Goal: Information Seeking & Learning: Check status

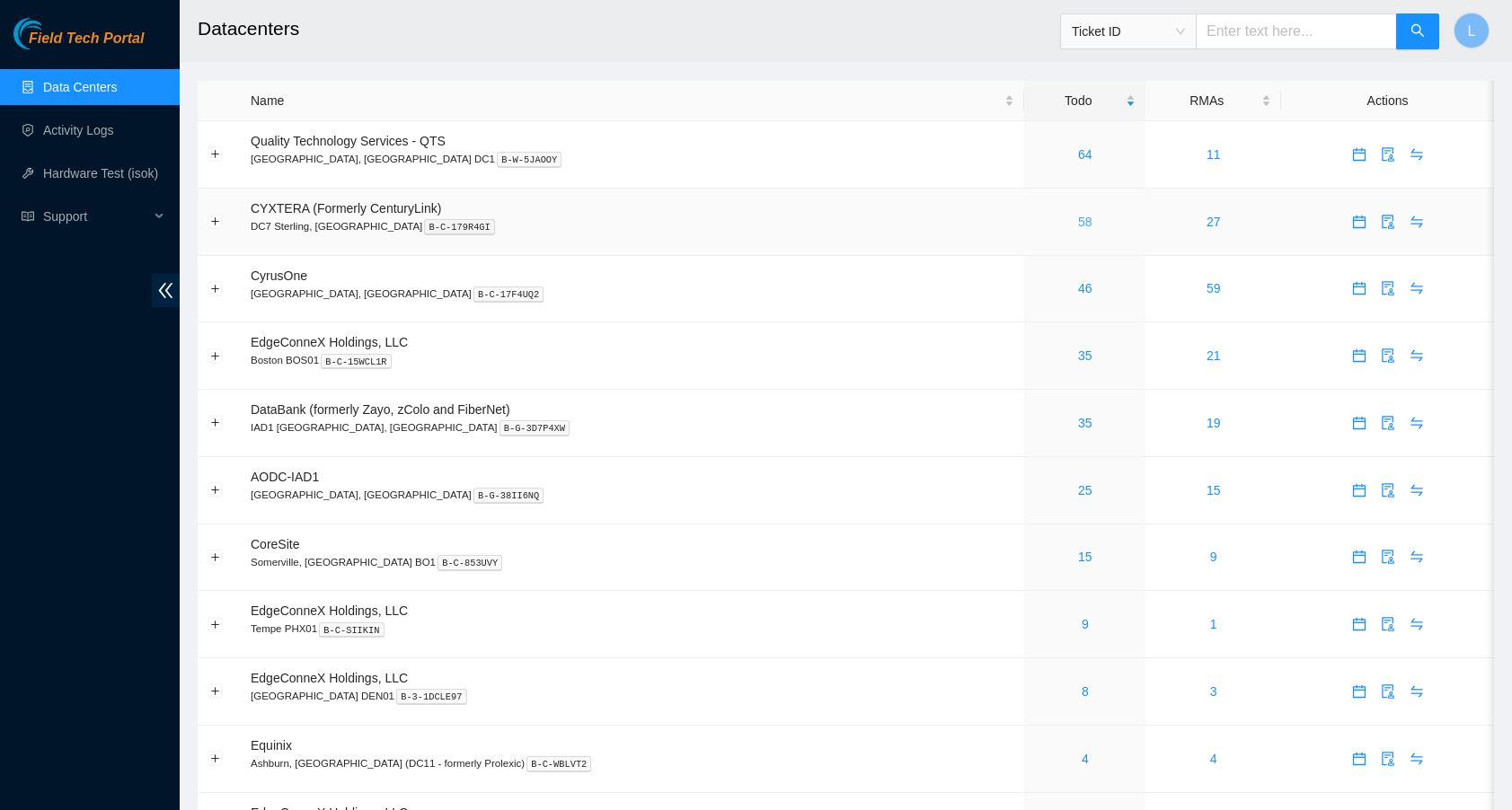
click at [1078, 221] on link "58" at bounding box center [1085, 222] width 14 height 14
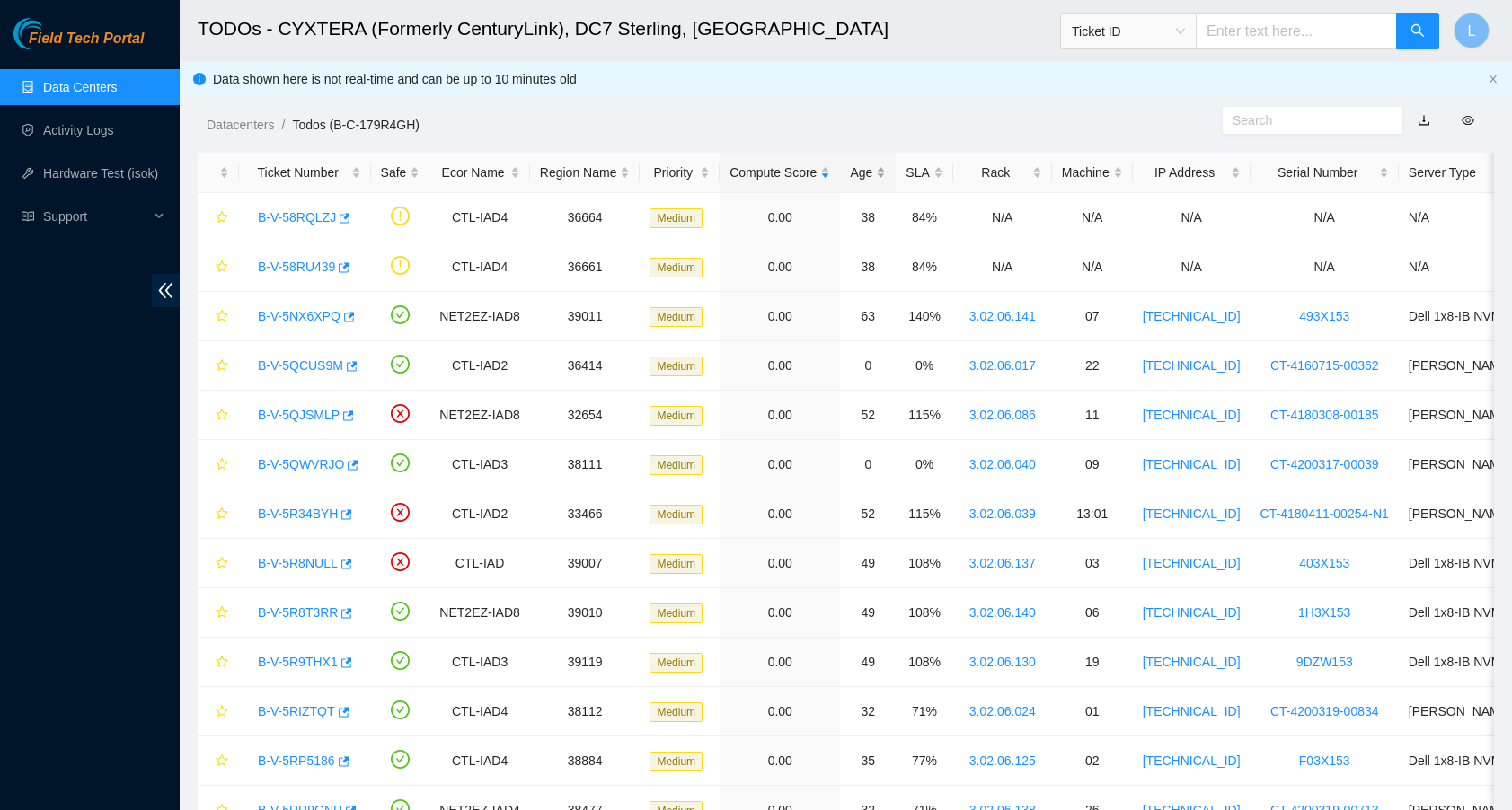
click at [886, 169] on div "Age" at bounding box center [868, 172] width 36 height 20
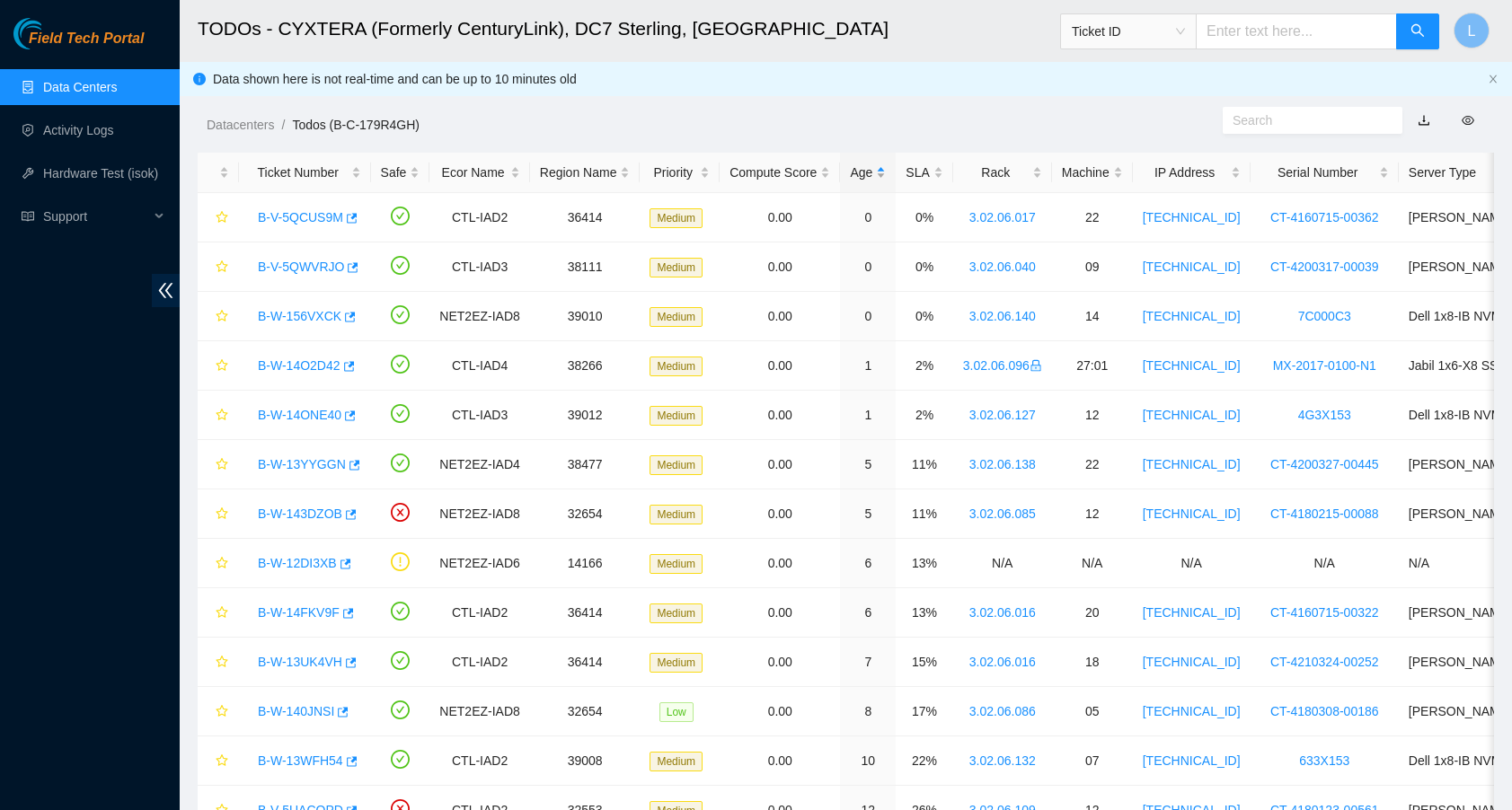
click at [886, 169] on div "Age" at bounding box center [868, 172] width 36 height 20
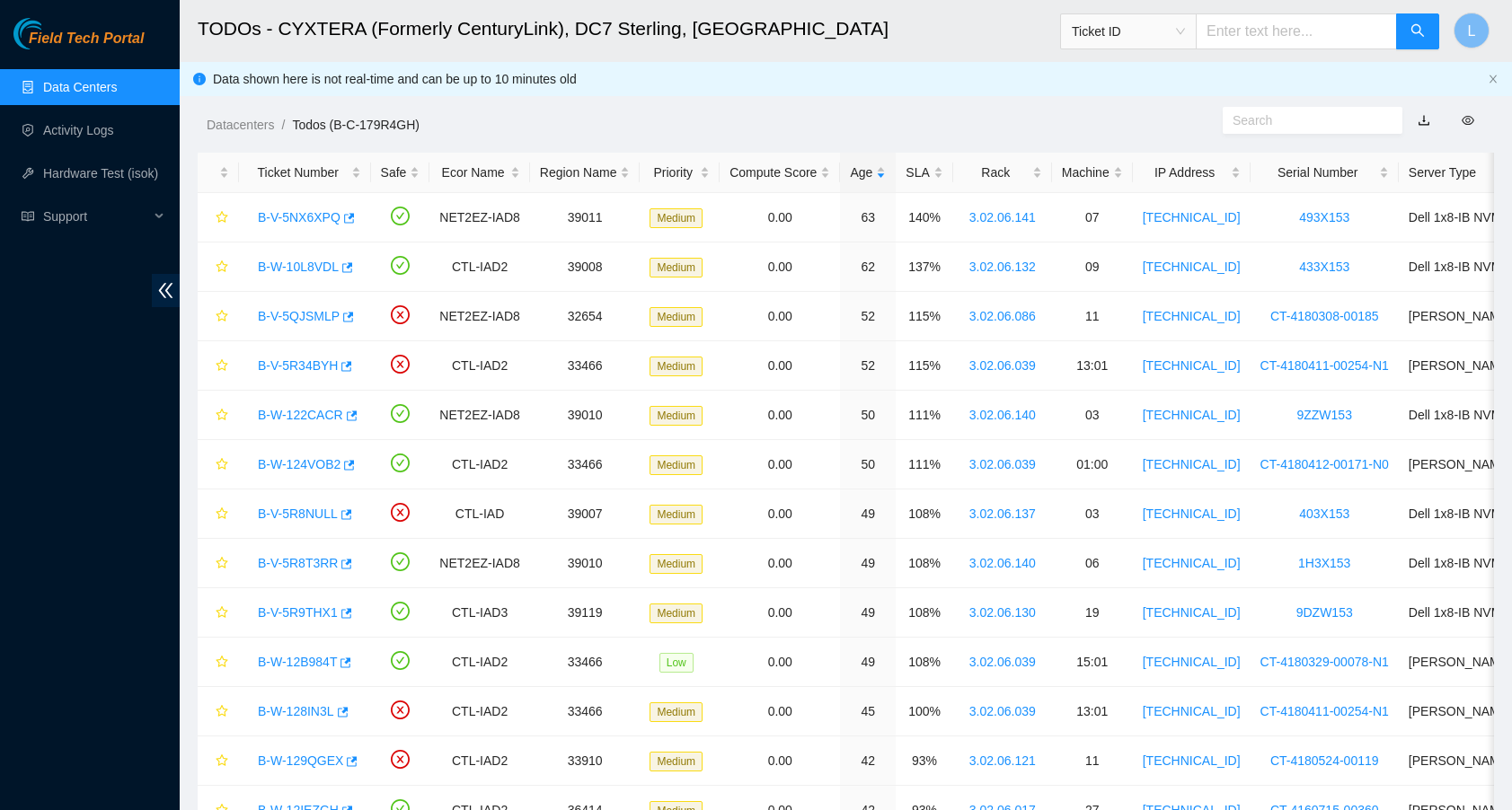
click at [111, 90] on link "Data Centers" at bounding box center [80, 87] width 74 height 14
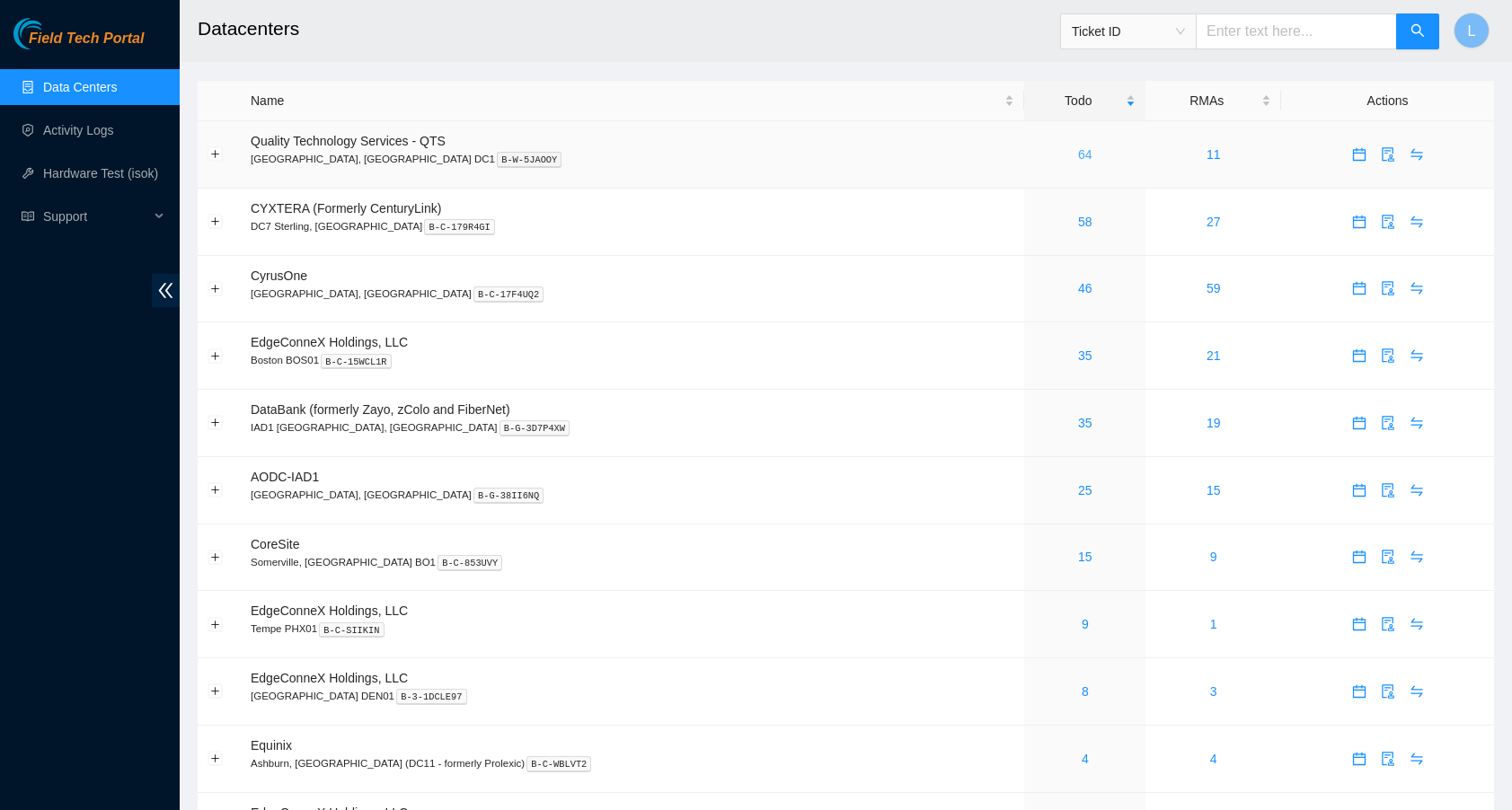
click at [1078, 153] on link "64" at bounding box center [1085, 154] width 14 height 14
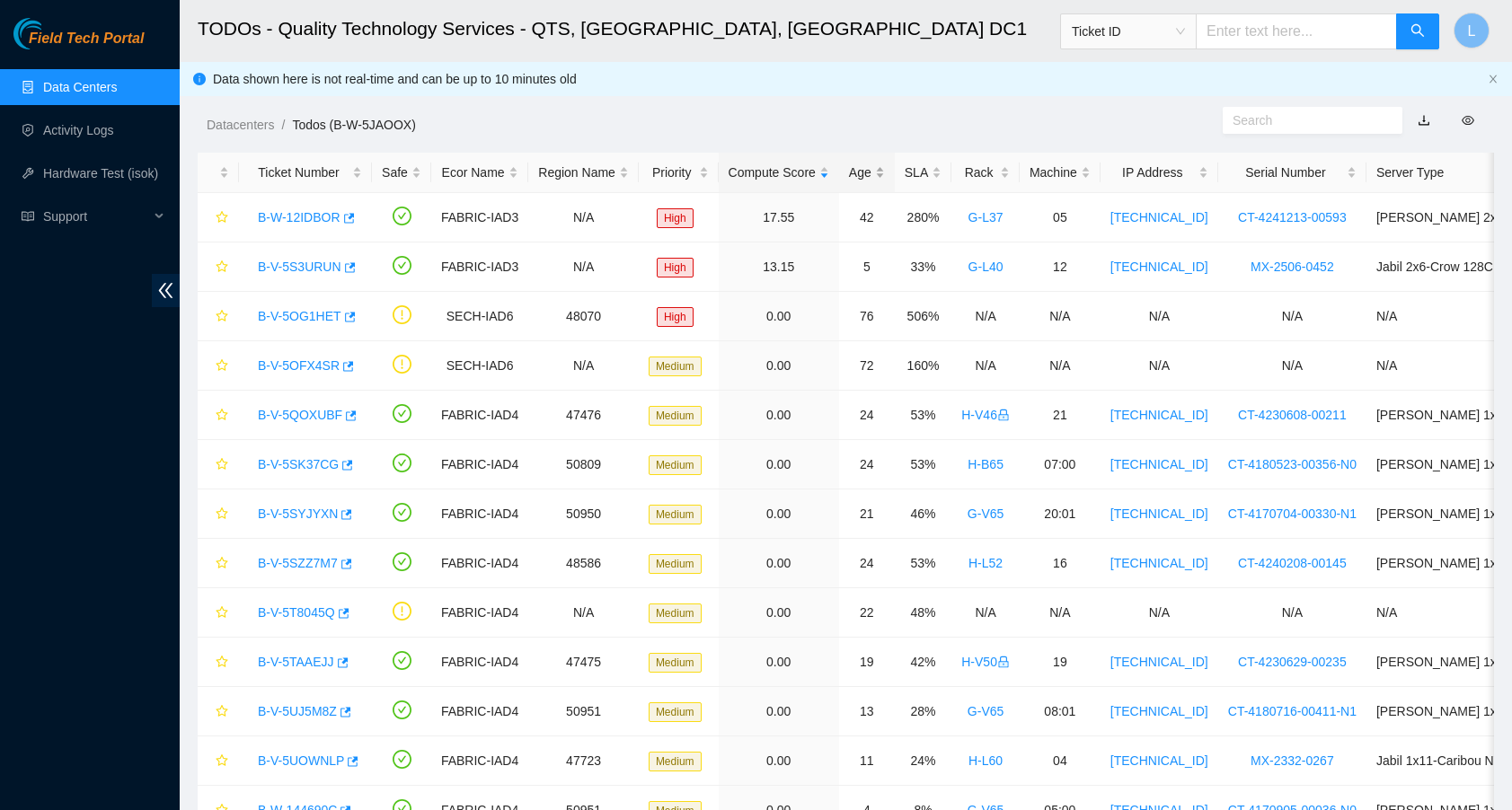
click at [885, 177] on div "Age" at bounding box center [867, 172] width 36 height 20
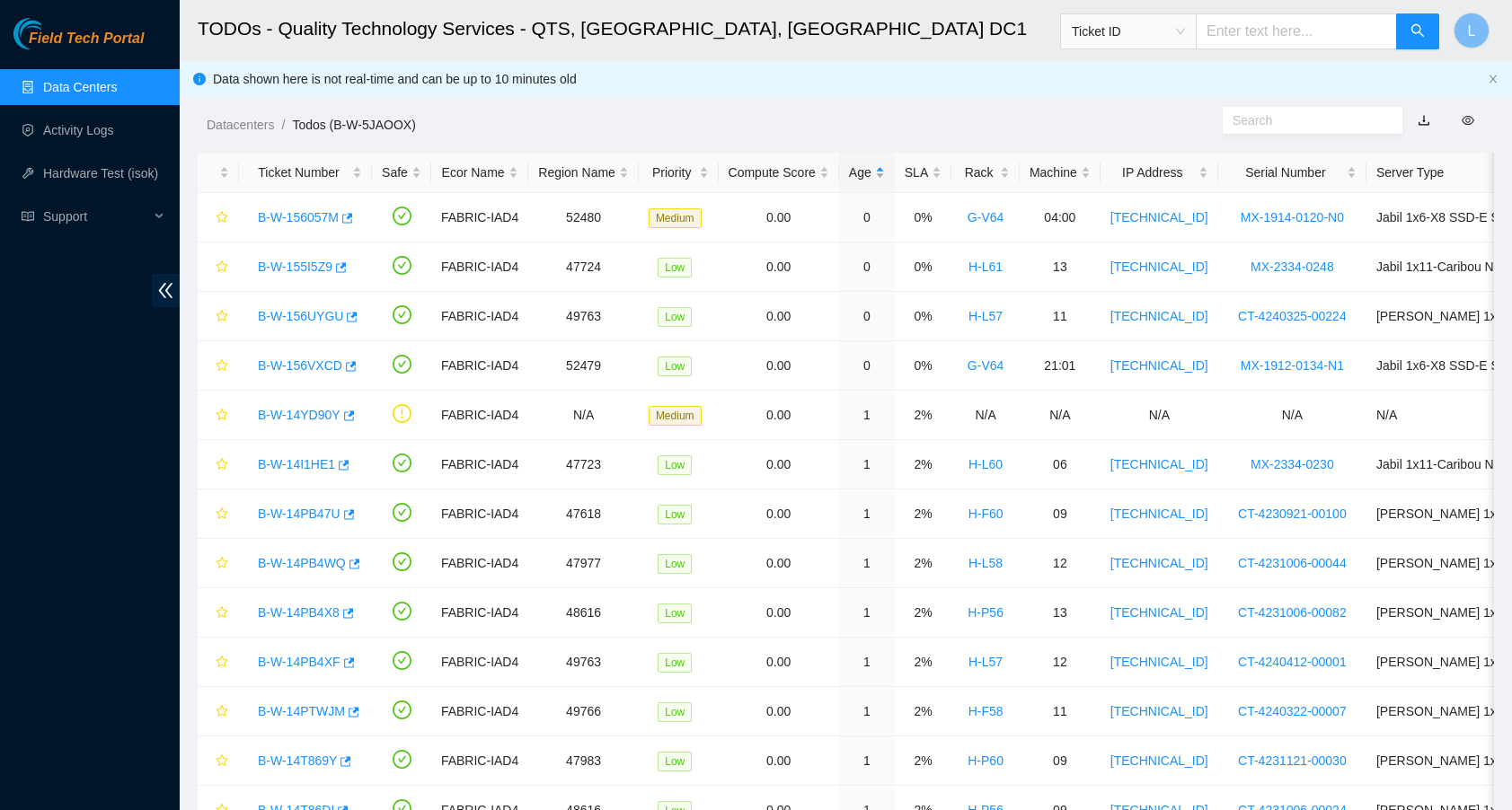
click at [885, 177] on div "Age" at bounding box center [867, 172] width 36 height 20
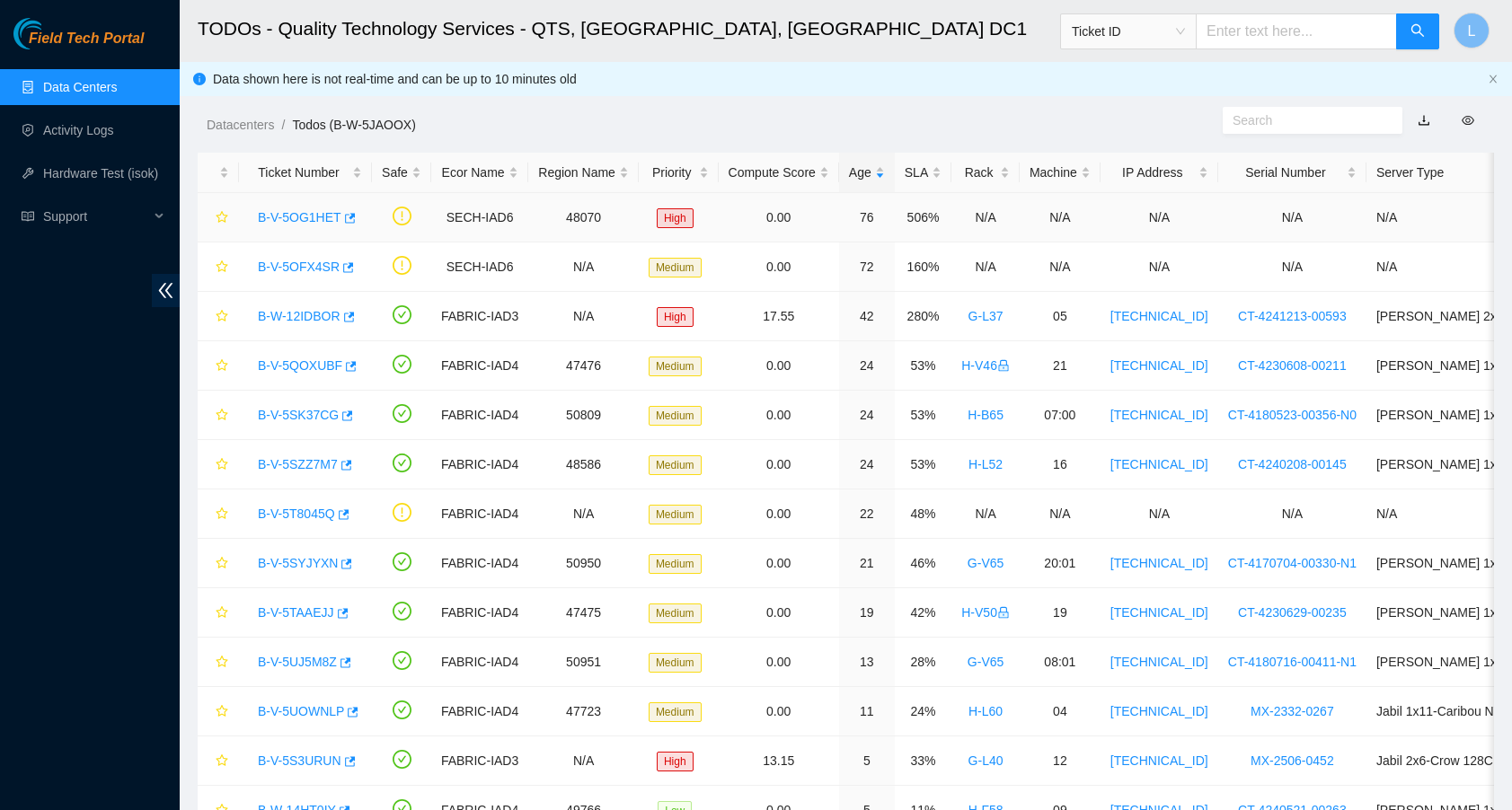
click at [300, 218] on link "B-V-5OG1HET" at bounding box center [300, 217] width 84 height 14
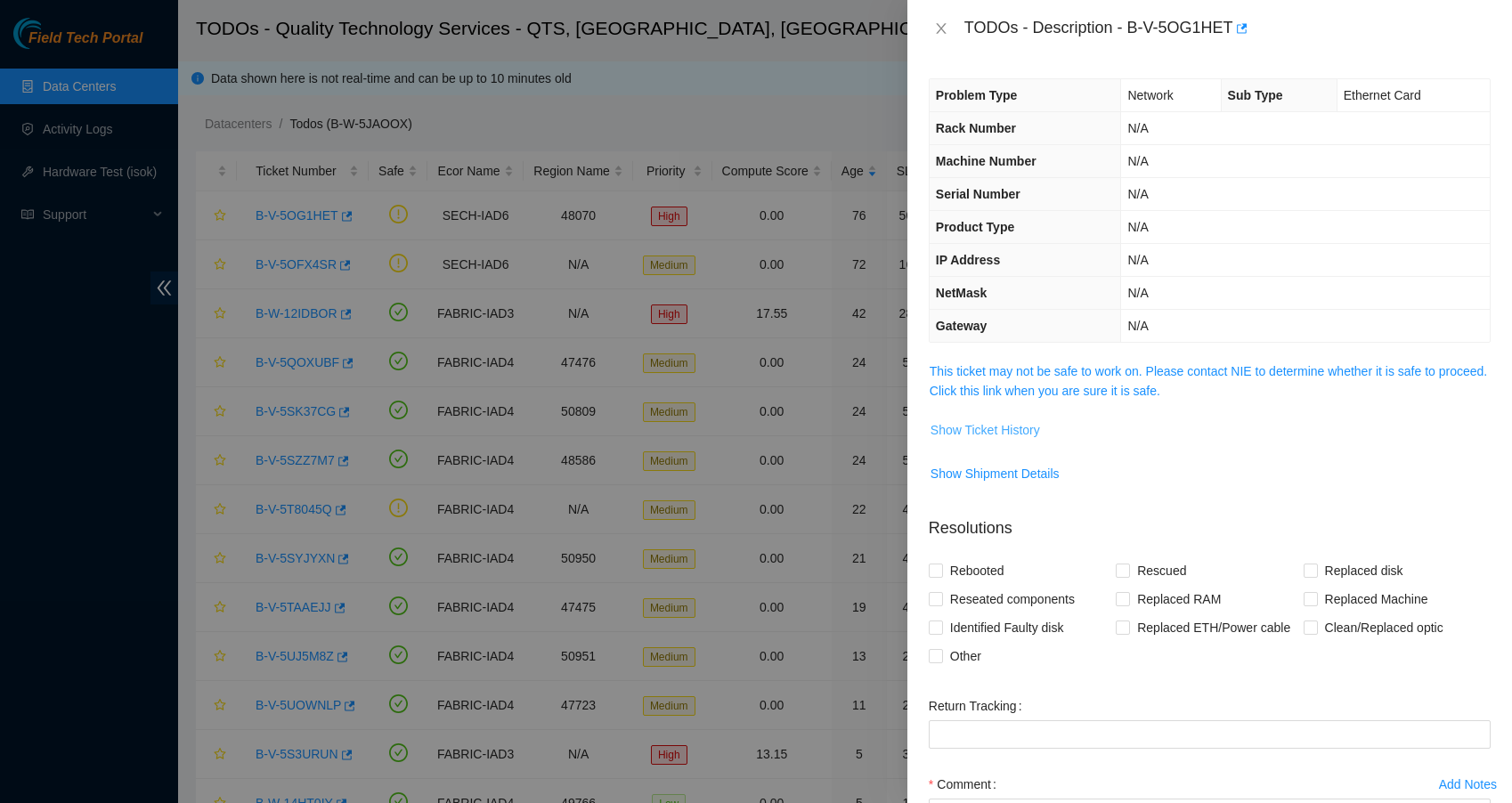
click at [1013, 430] on span "Show Ticket History" at bounding box center [984, 430] width 109 height 20
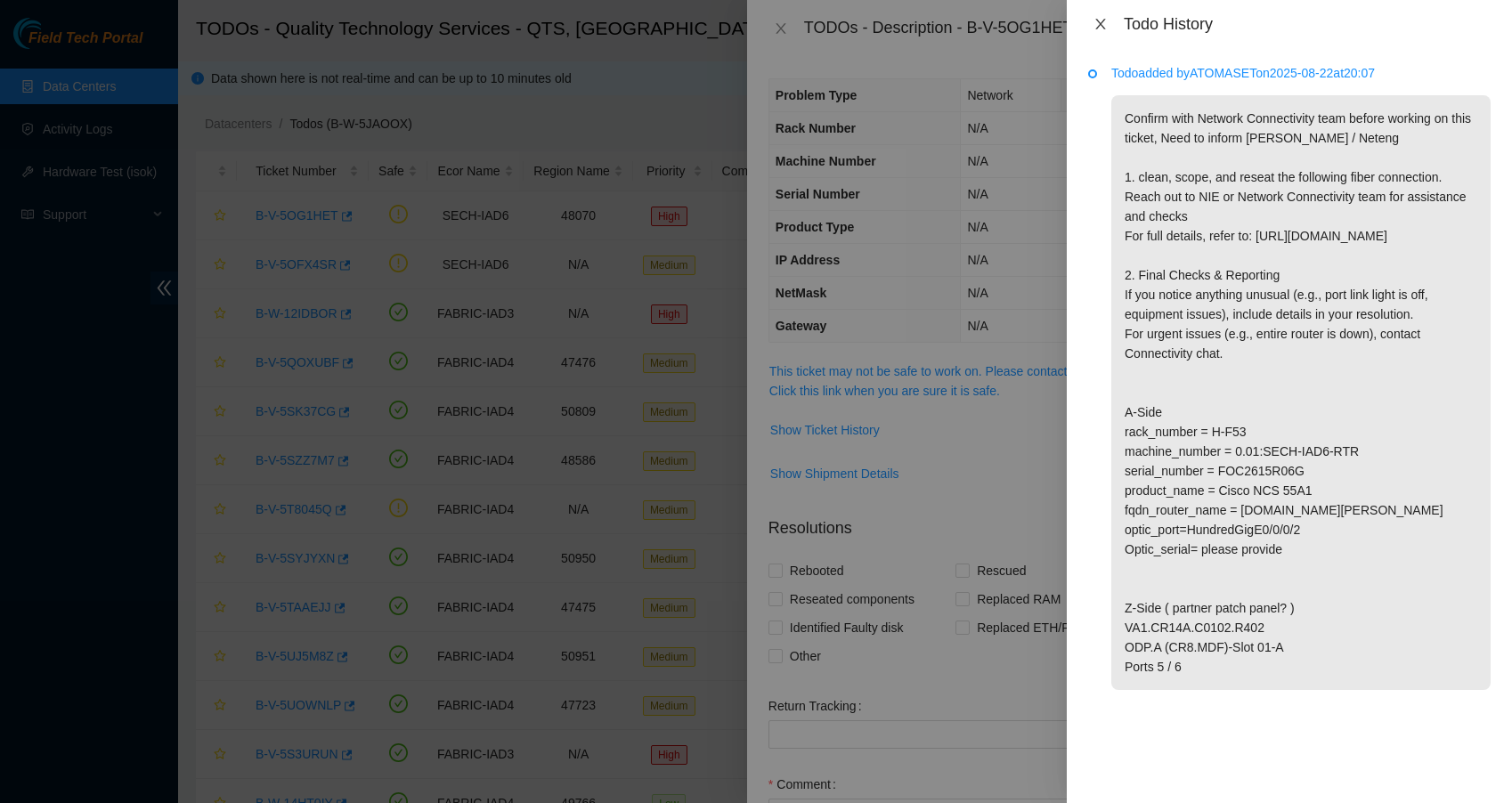
click at [1104, 20] on icon "close" at bounding box center [1100, 24] width 10 height 11
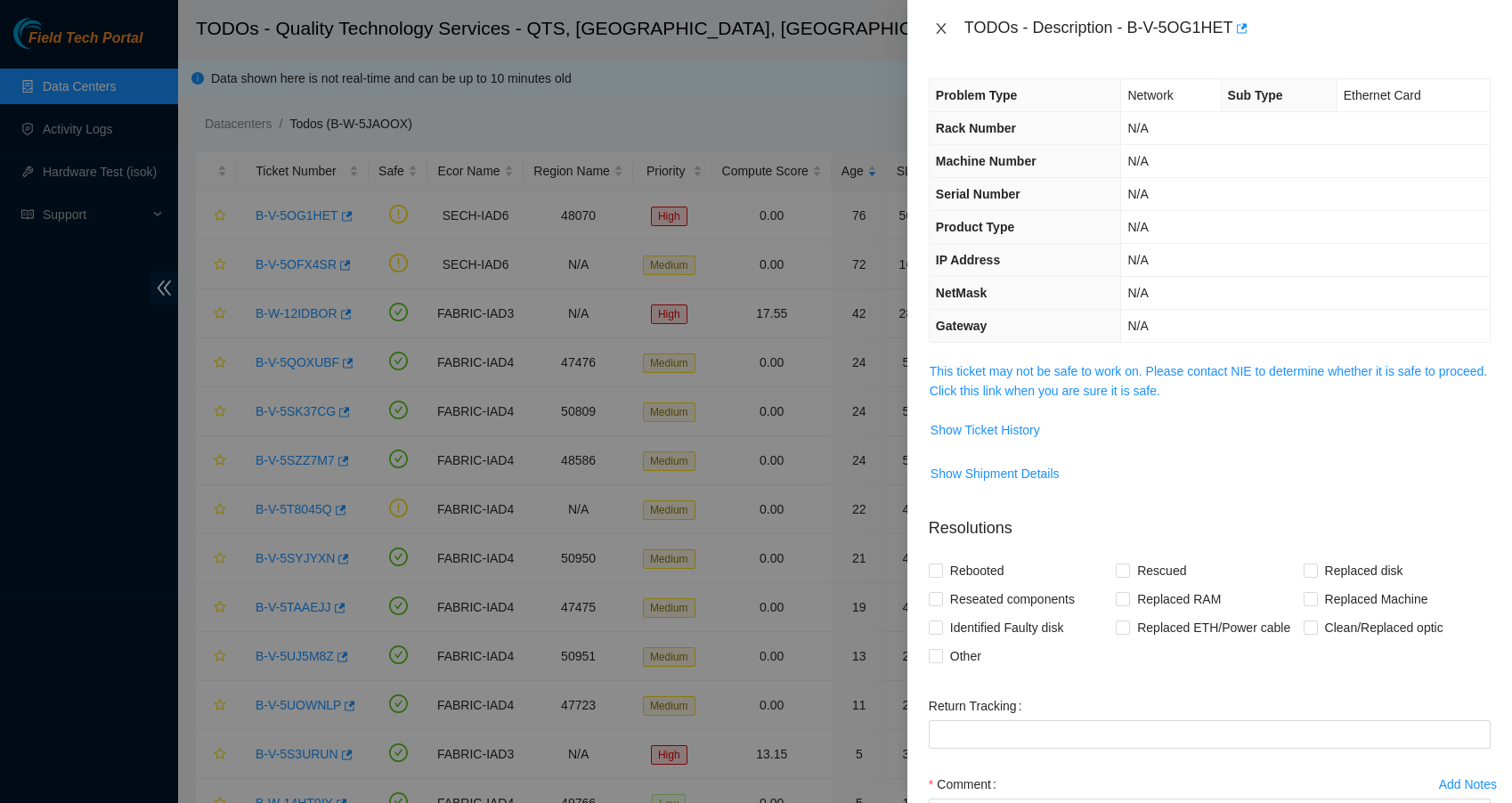
click at [945, 23] on icon "close" at bounding box center [941, 29] width 14 height 14
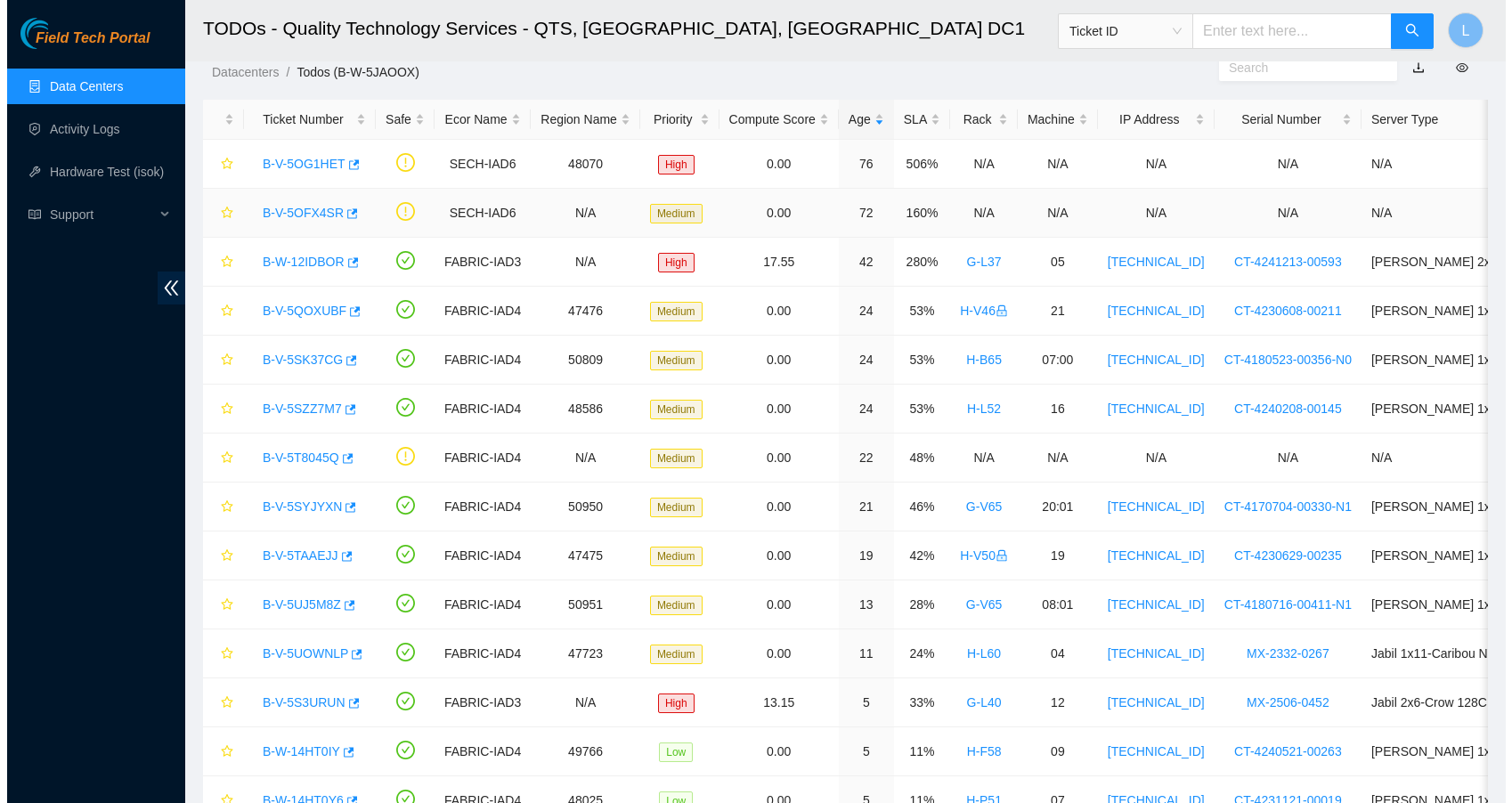
scroll to position [54, 0]
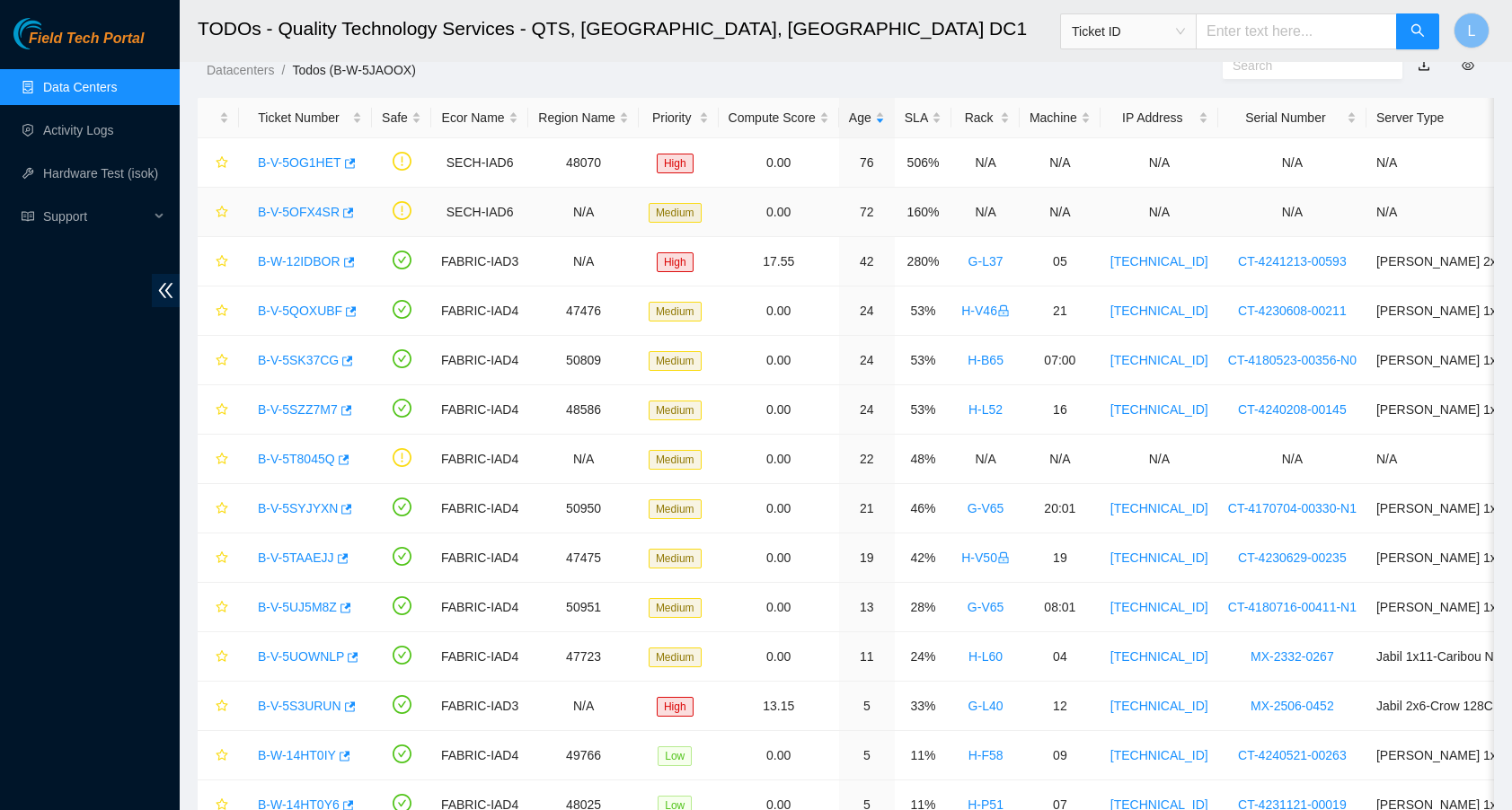
click at [309, 215] on link "B-V-5OFX4SR" at bounding box center [299, 212] width 82 height 14
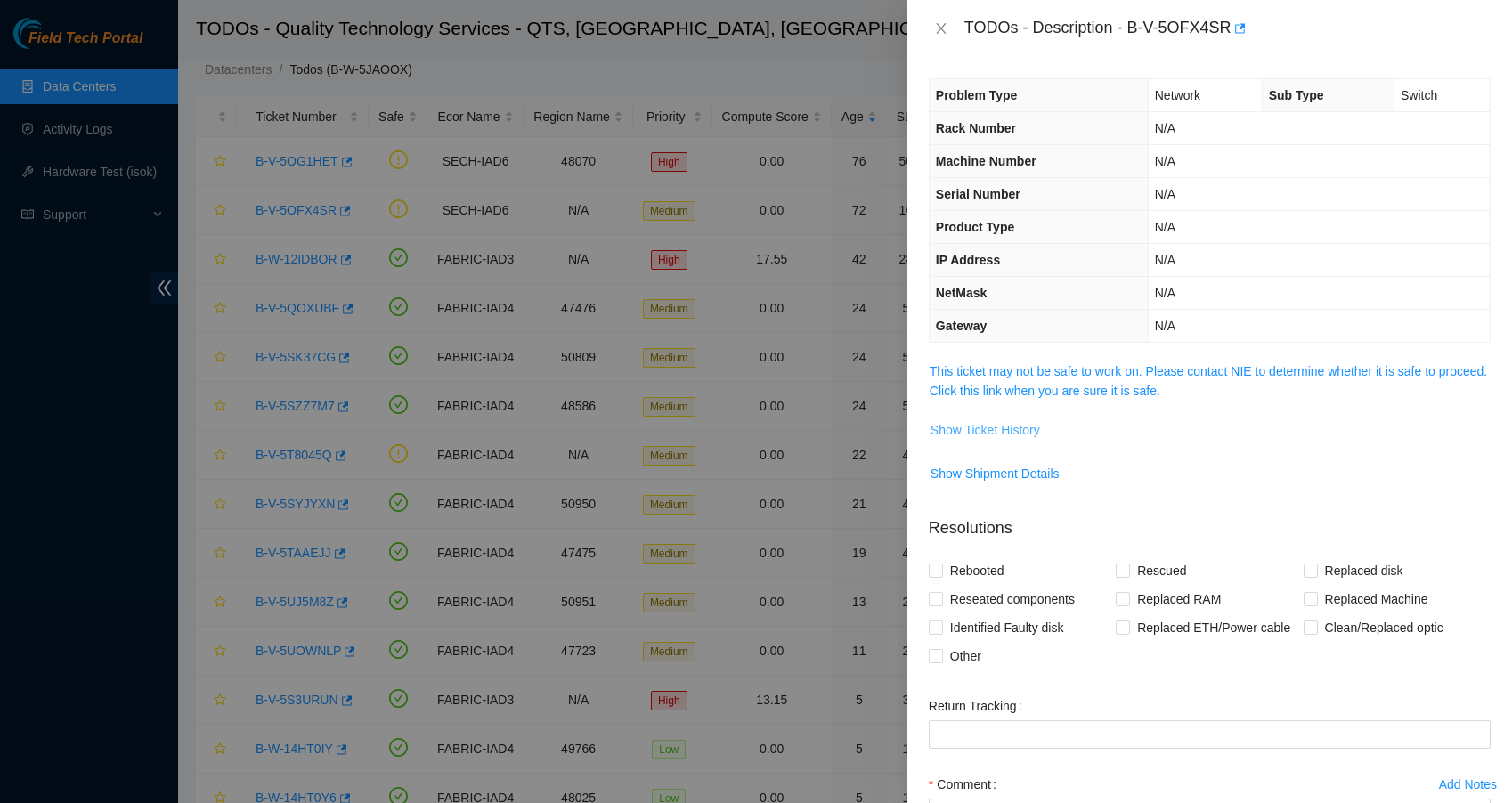
click at [989, 425] on span "Show Ticket History" at bounding box center [984, 430] width 109 height 20
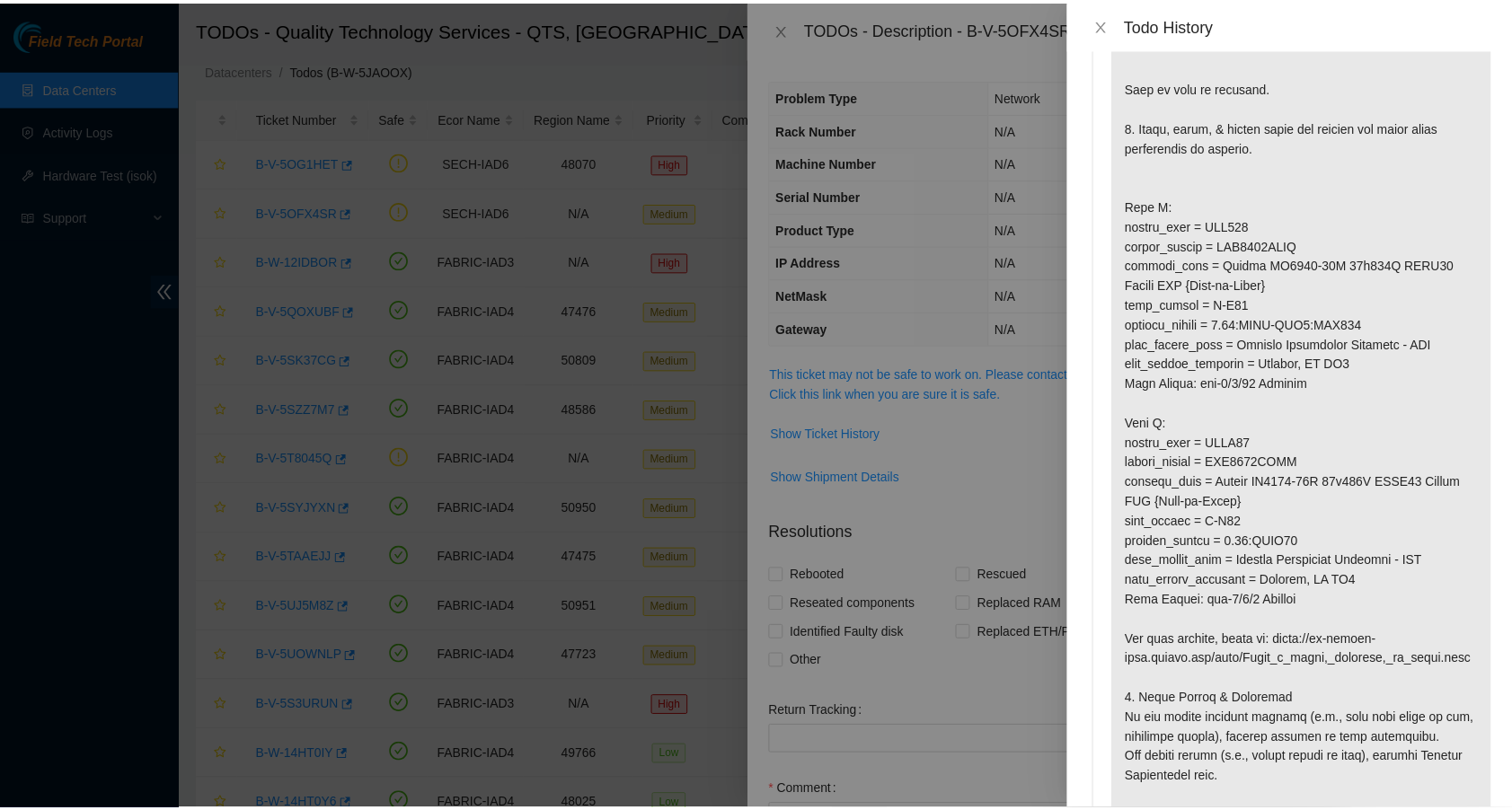
scroll to position [314, 0]
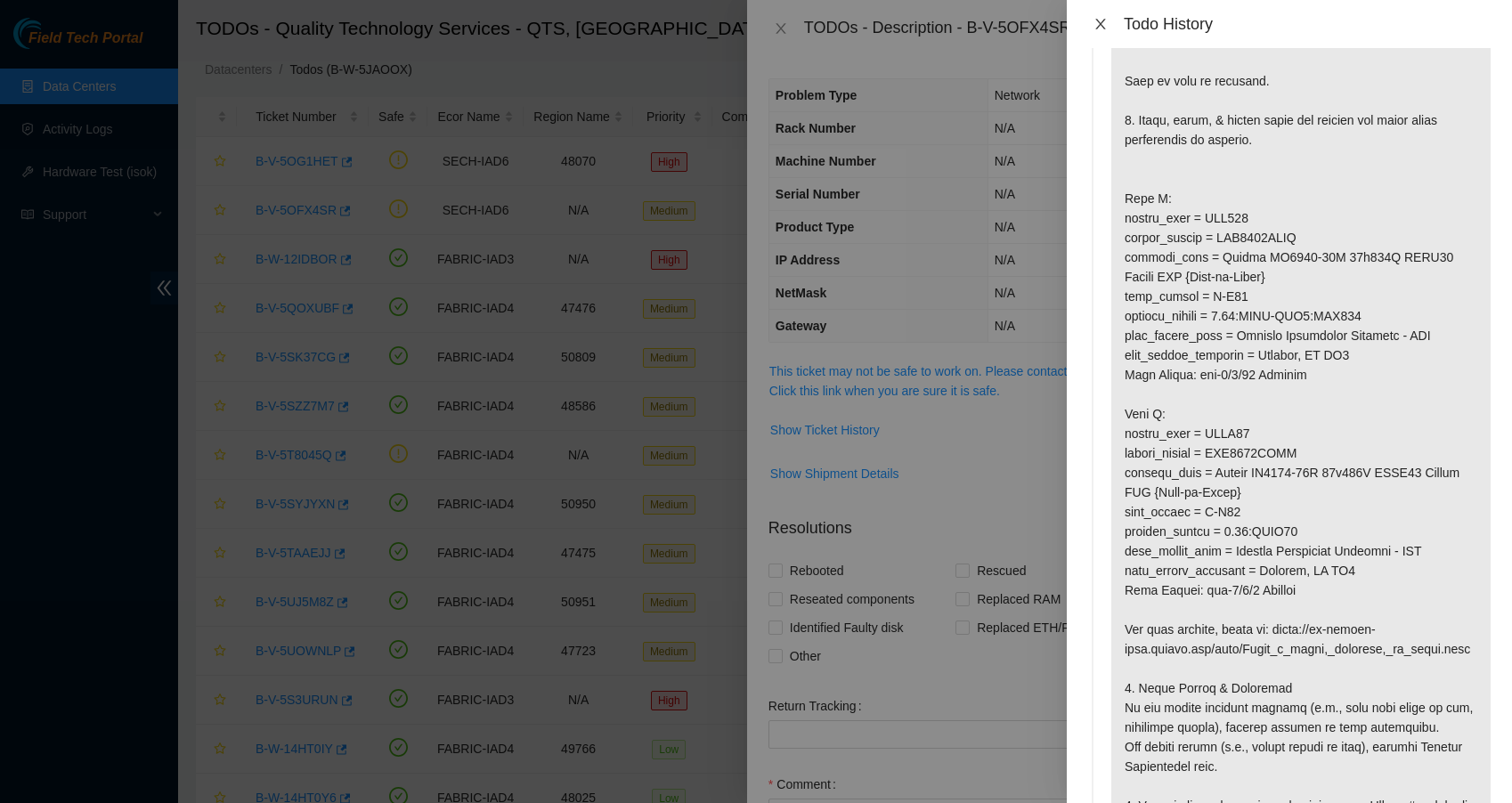
click at [1107, 23] on icon "close" at bounding box center [1100, 24] width 14 height 14
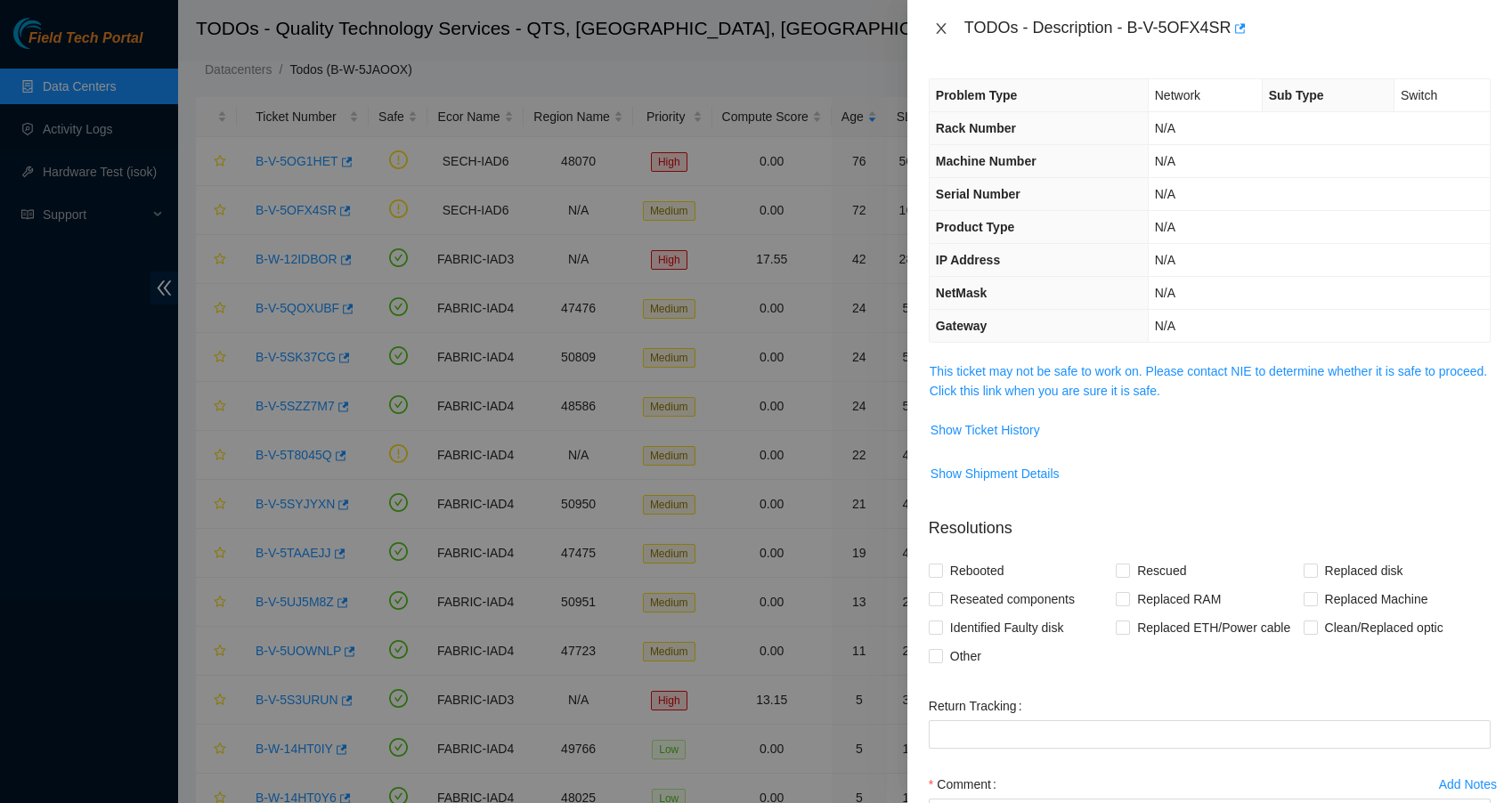
click at [952, 24] on button "Close" at bounding box center [940, 29] width 25 height 17
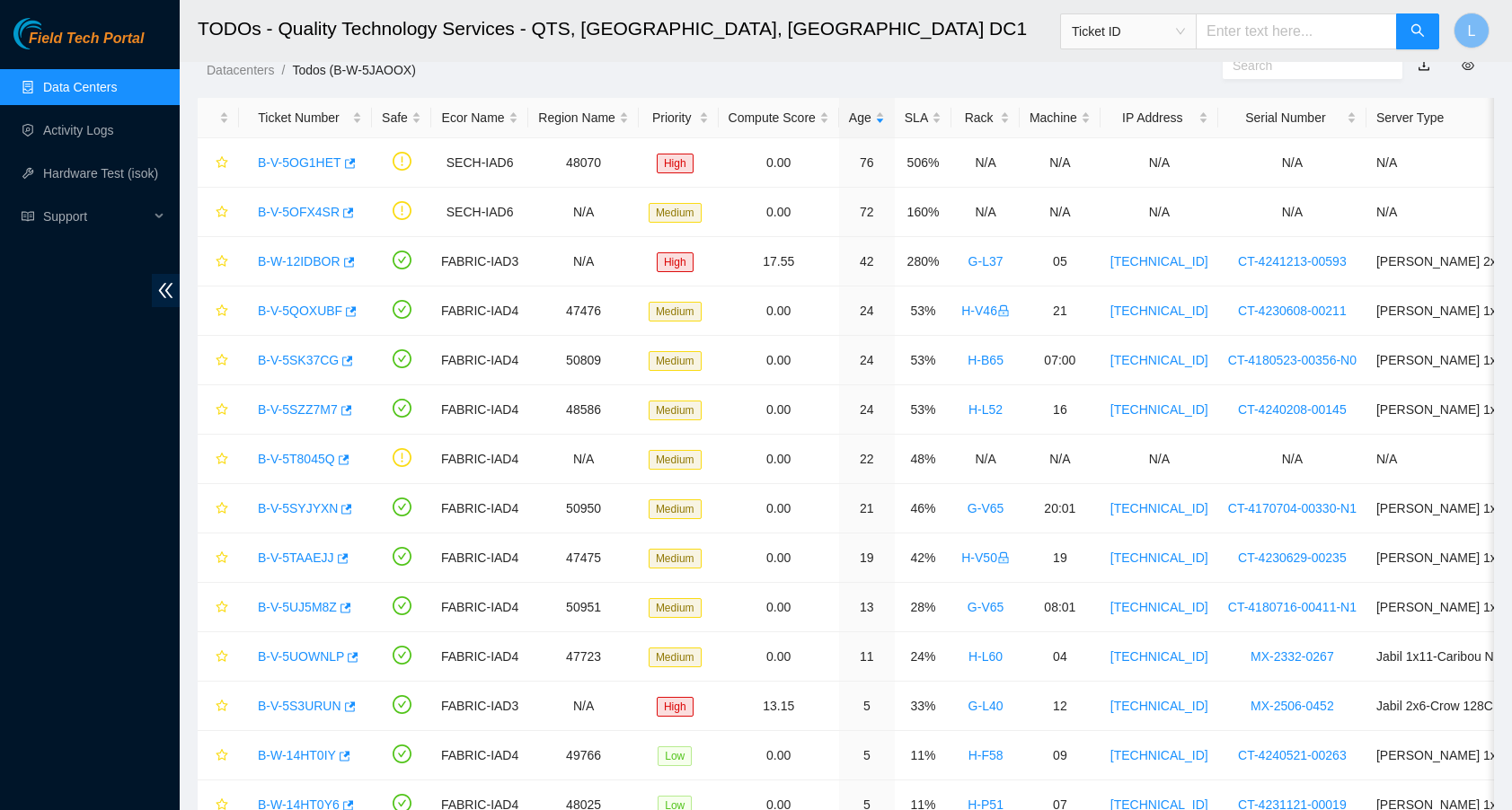
click at [97, 89] on link "Data Centers" at bounding box center [80, 87] width 74 height 14
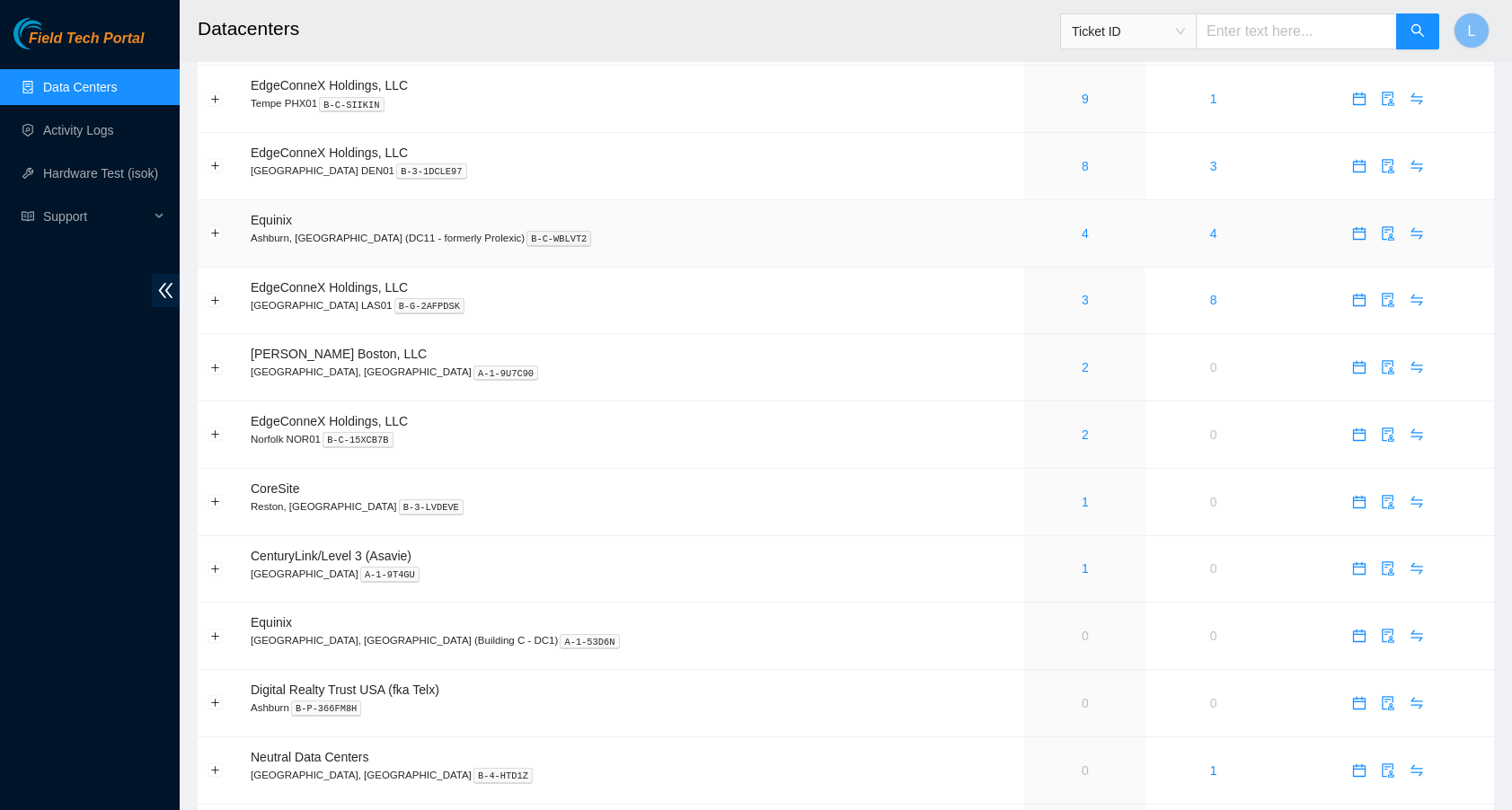
scroll to position [529, 0]
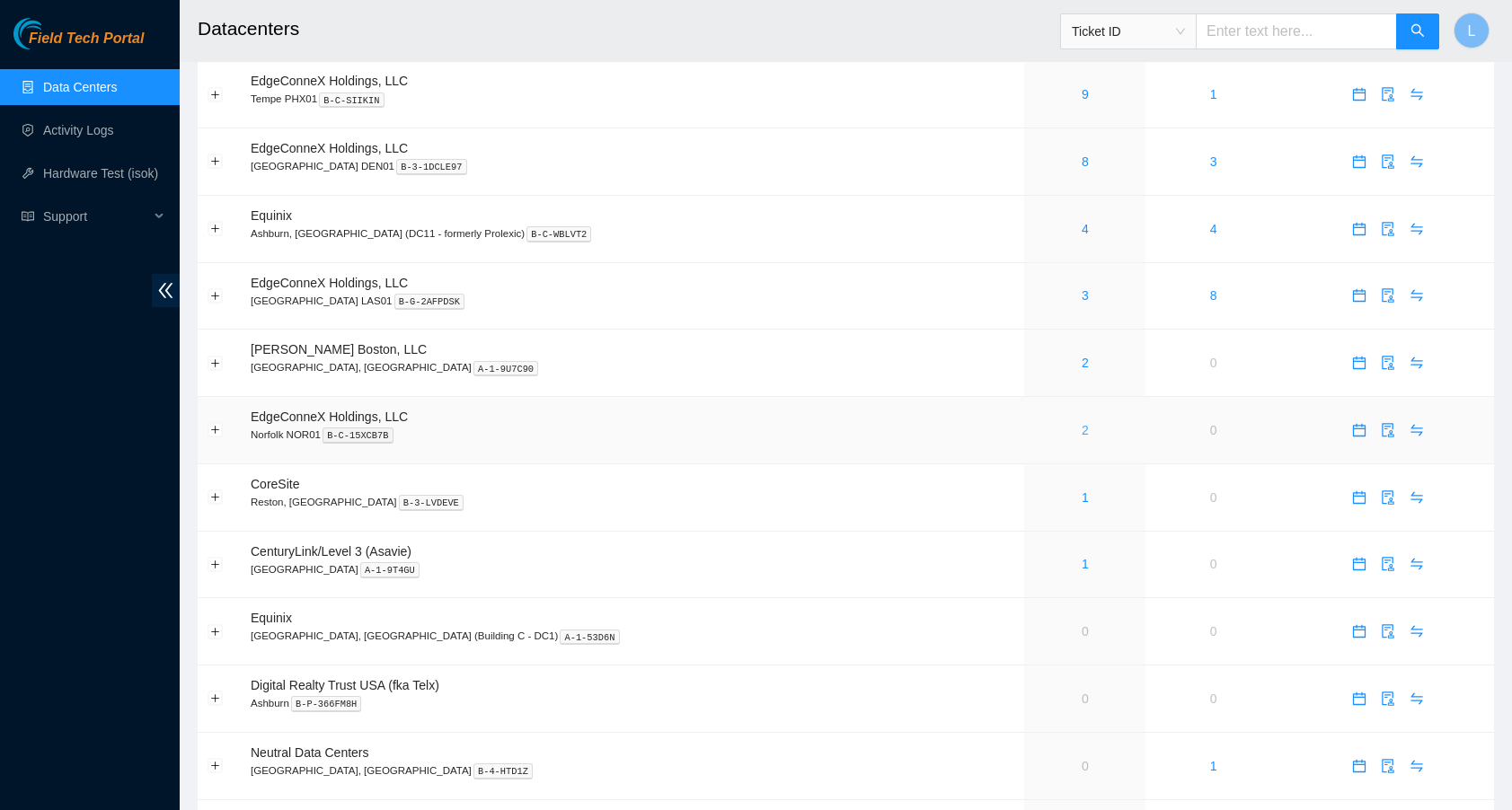
click at [1082, 428] on link "2" at bounding box center [1085, 430] width 7 height 14
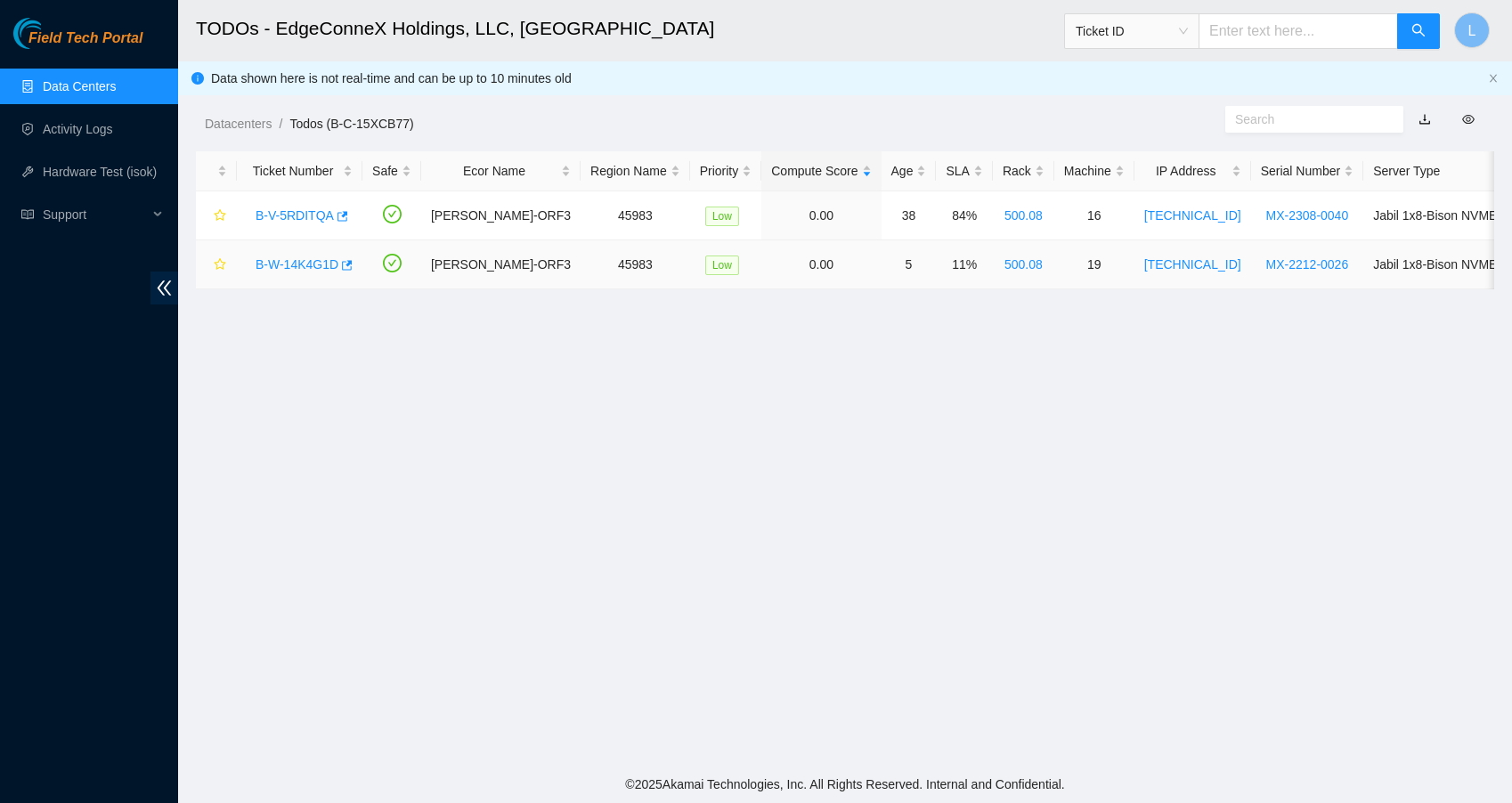
click at [327, 259] on link "B-W-14K4G1D" at bounding box center [297, 264] width 83 height 14
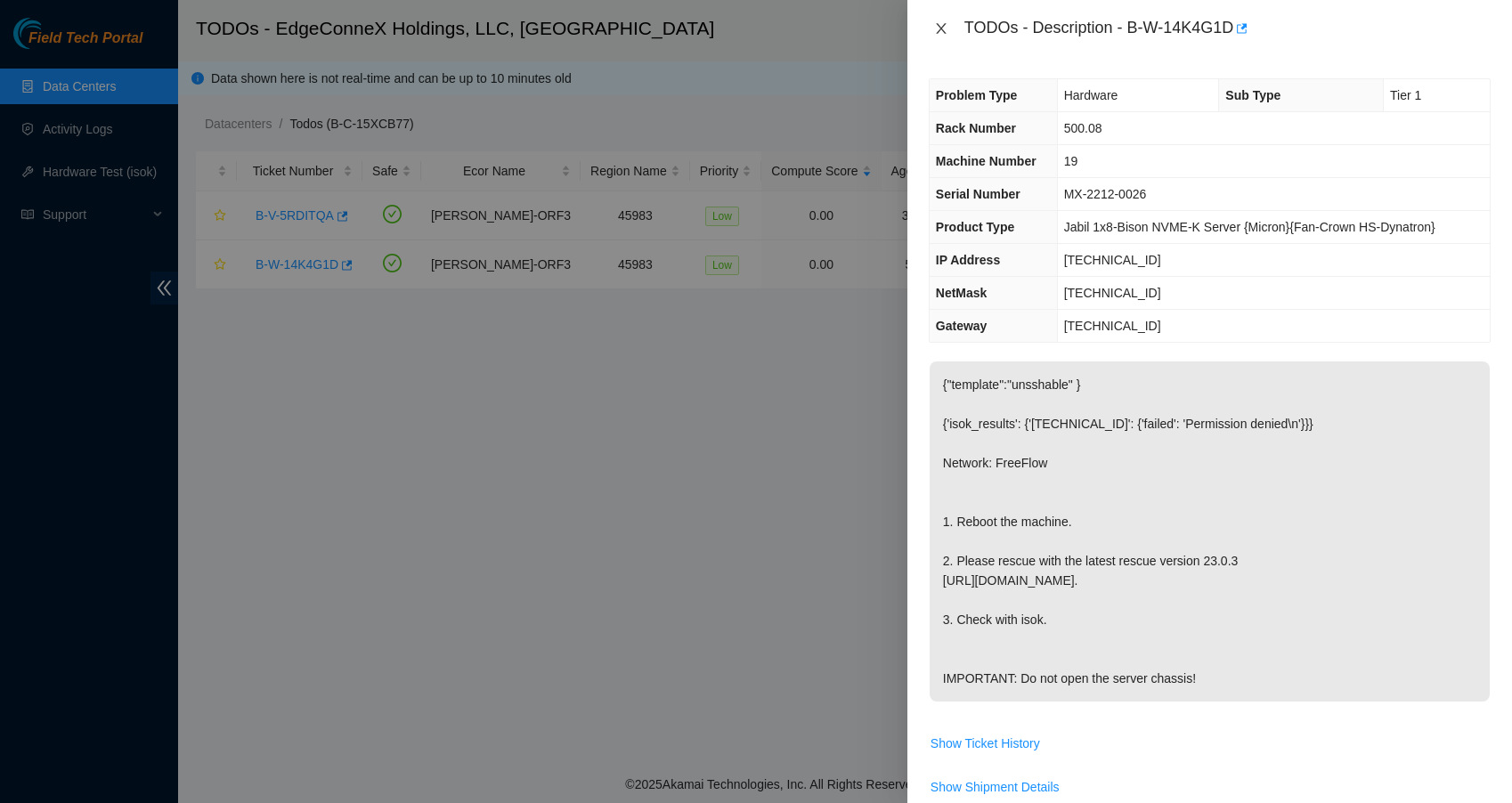
click at [939, 33] on icon "close" at bounding box center [941, 29] width 14 height 14
